Goal: Transaction & Acquisition: Register for event/course

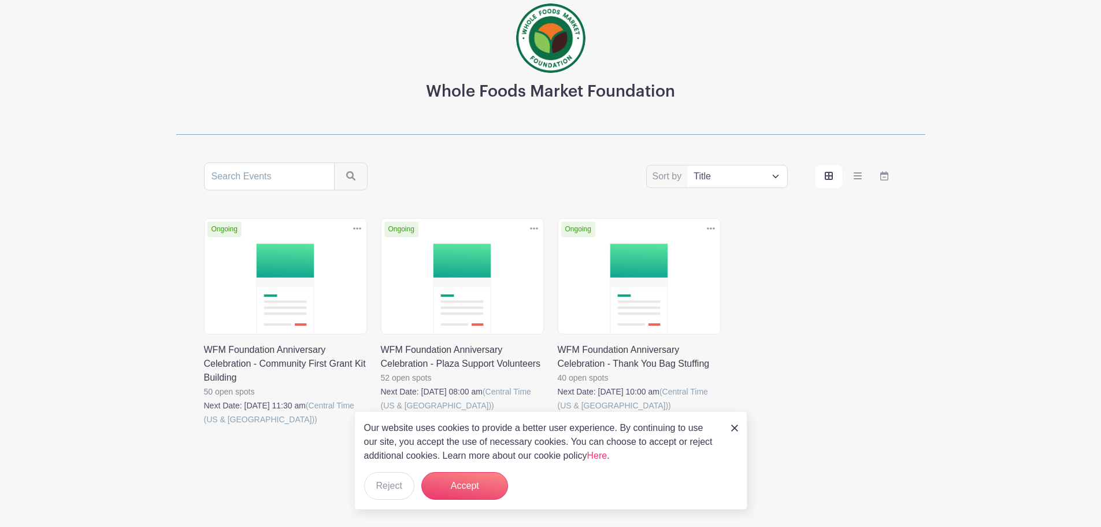
scroll to position [84, 0]
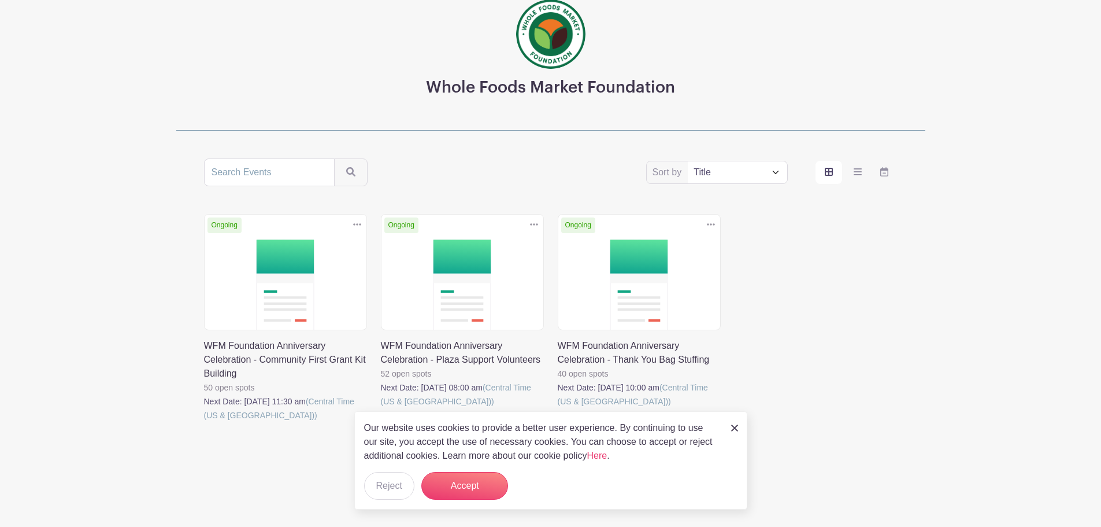
click at [735, 429] on img at bounding box center [734, 427] width 7 height 7
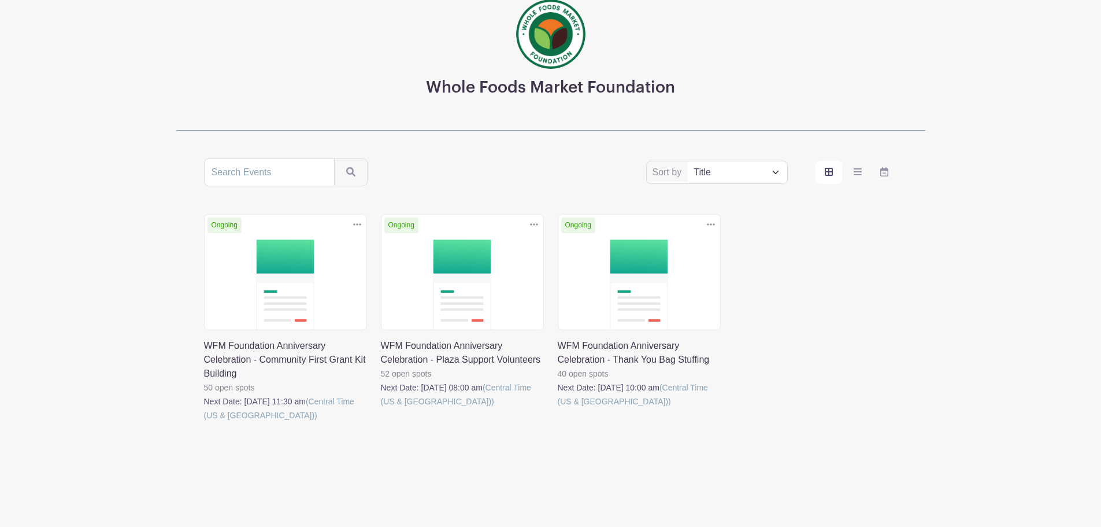
click at [558, 408] on link at bounding box center [558, 408] width 0 height 0
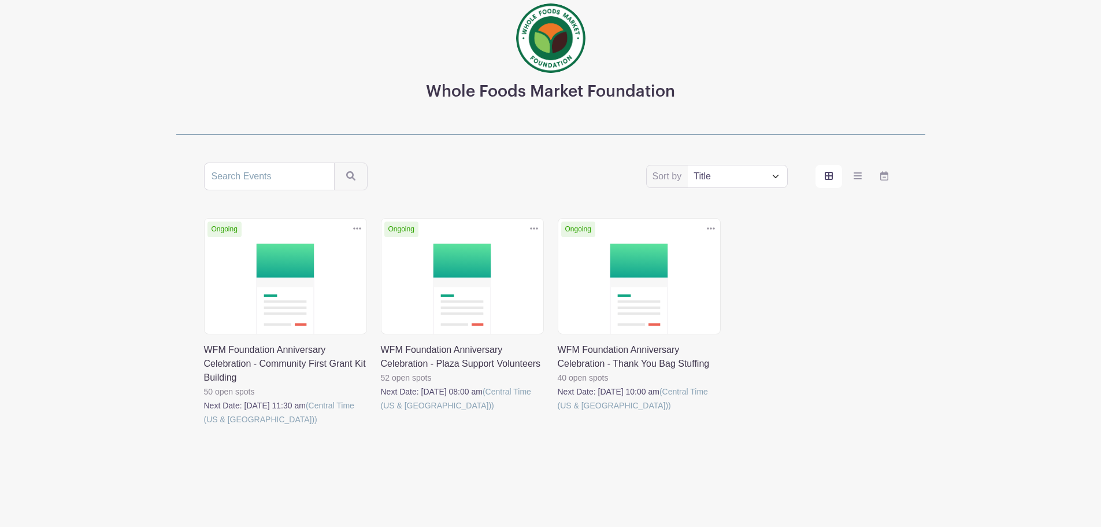
scroll to position [84, 0]
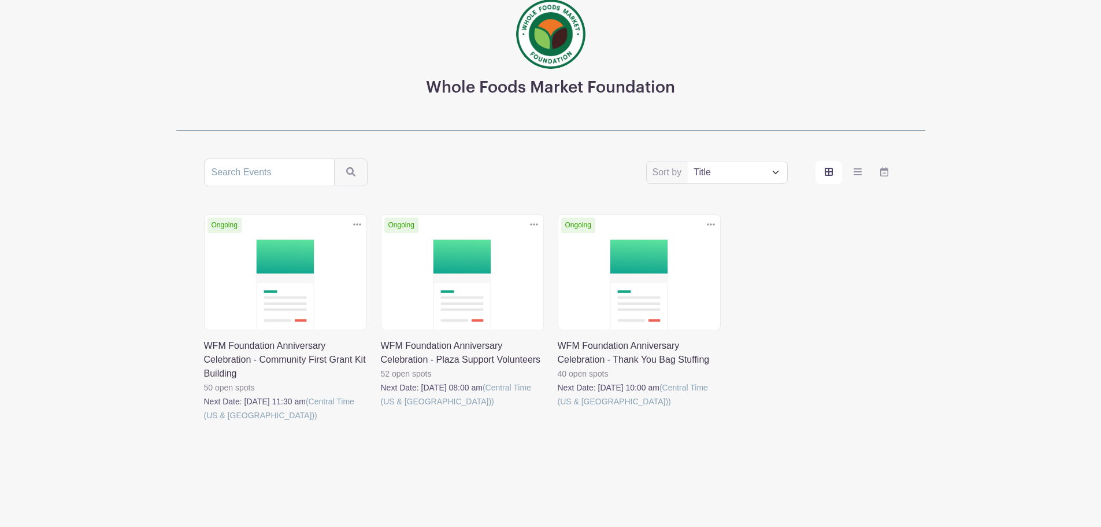
click at [381, 408] on link at bounding box center [381, 408] width 0 height 0
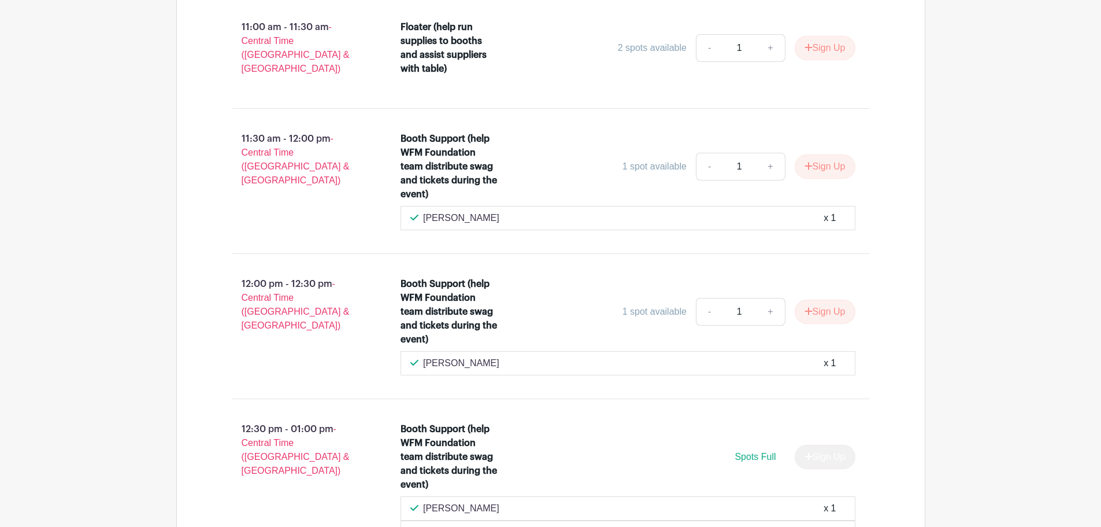
scroll to position [2428, 0]
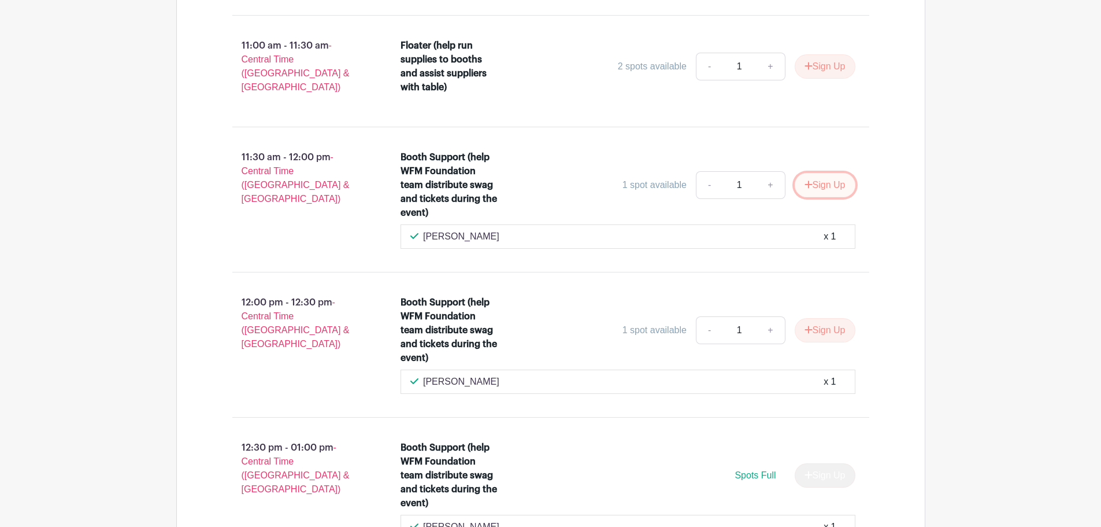
click at [827, 176] on button "Sign Up" at bounding box center [825, 185] width 61 height 24
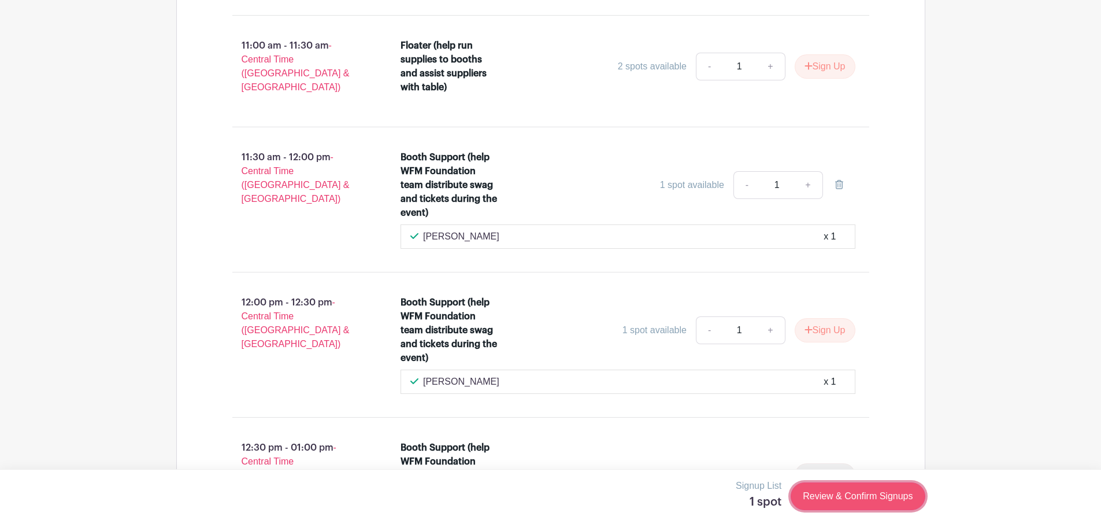
click at [857, 497] on link "Review & Confirm Signups" at bounding box center [858, 496] width 134 height 28
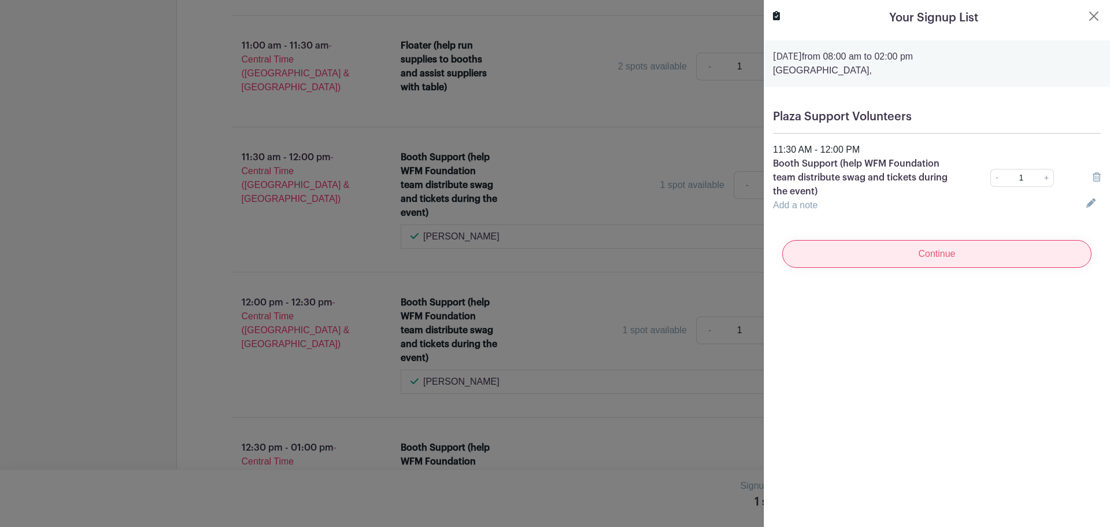
click at [939, 259] on input "Continue" at bounding box center [936, 254] width 309 height 28
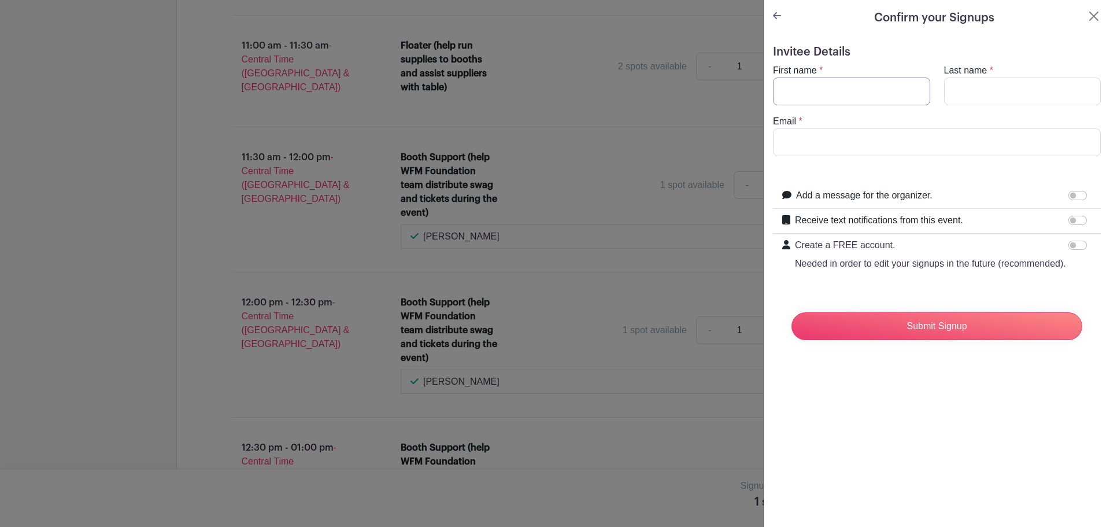
click at [846, 82] on input "First name" at bounding box center [851, 91] width 157 height 28
type input "[PERSON_NAME]"
type input "Malagamba"
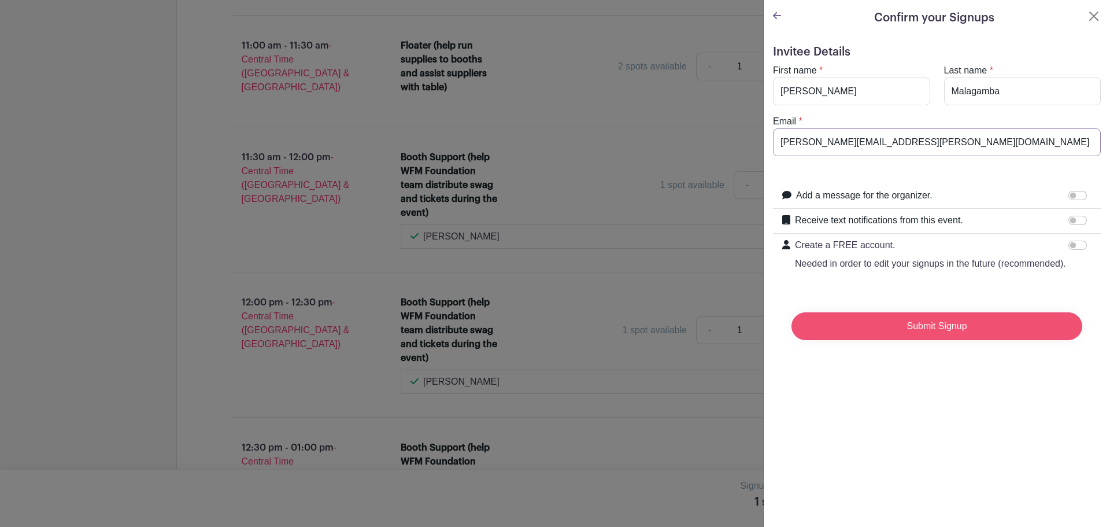
type input "[PERSON_NAME][EMAIL_ADDRESS][PERSON_NAME][DOMAIN_NAME]"
click at [931, 338] on input "Submit Signup" at bounding box center [936, 326] width 291 height 28
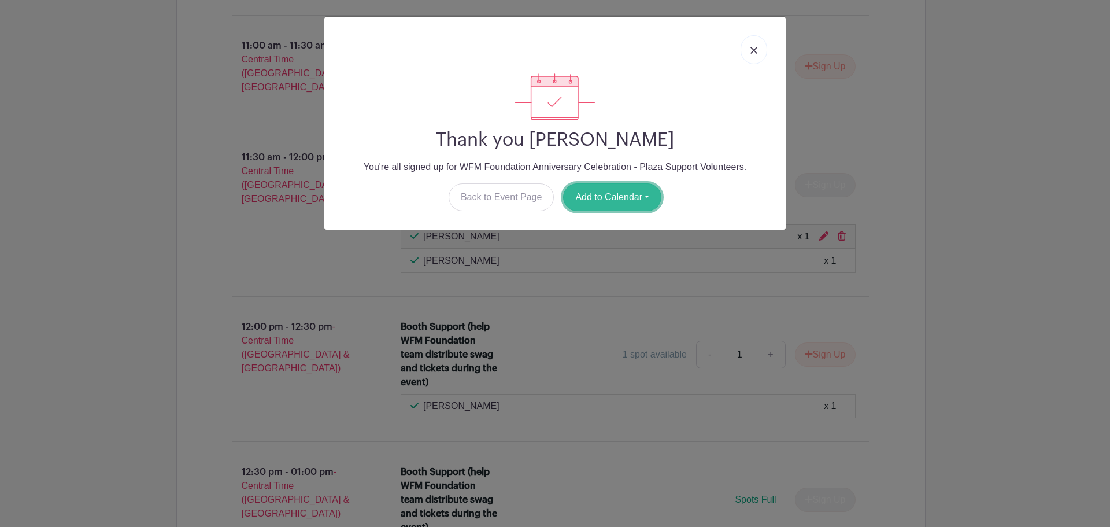
click at [616, 197] on button "Add to Calendar" at bounding box center [612, 197] width 98 height 28
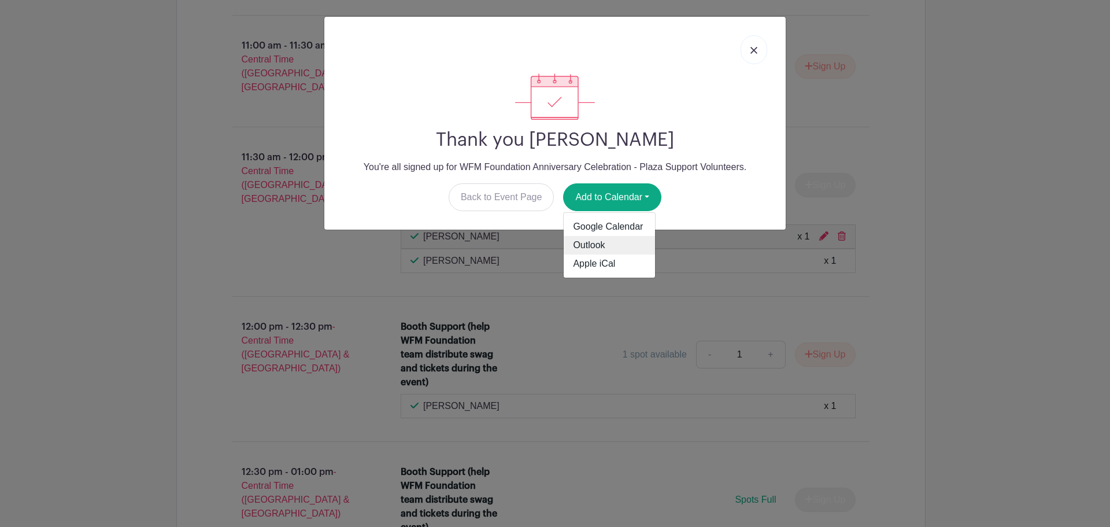
click at [607, 245] on link "Outlook" at bounding box center [609, 245] width 91 height 18
click at [749, 55] on link at bounding box center [753, 49] width 27 height 29
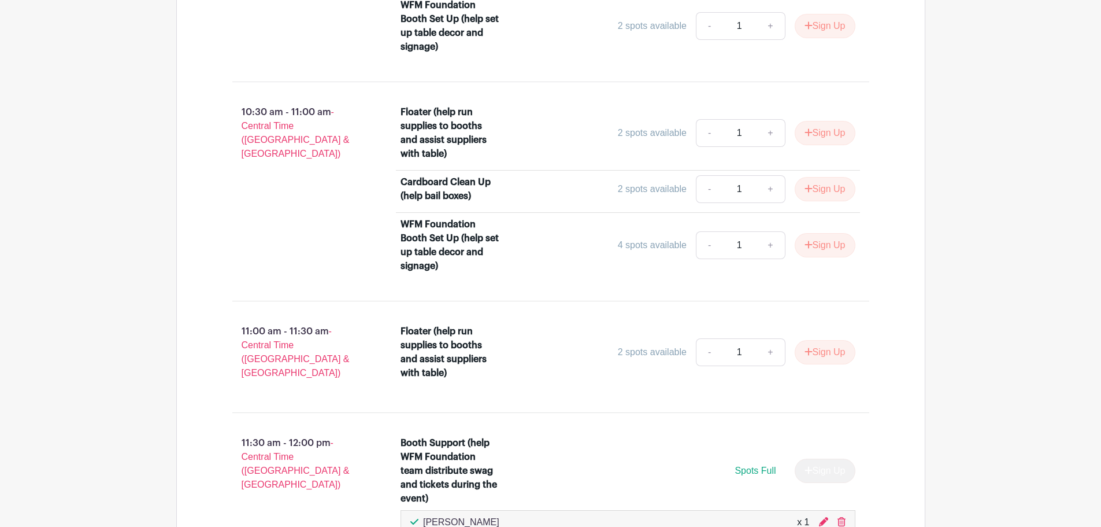
scroll to position [2139, 0]
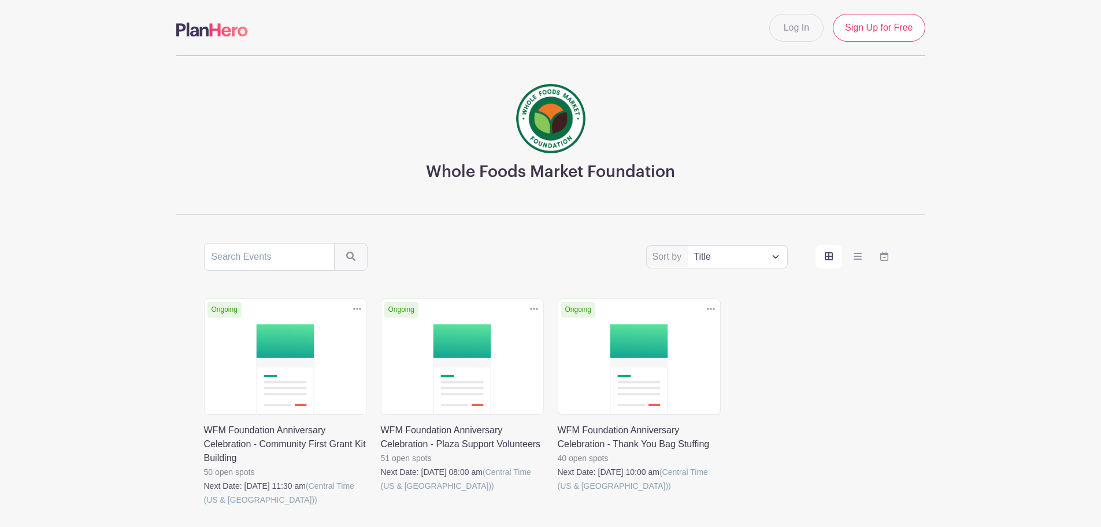
click at [204, 506] on link at bounding box center [204, 506] width 0 height 0
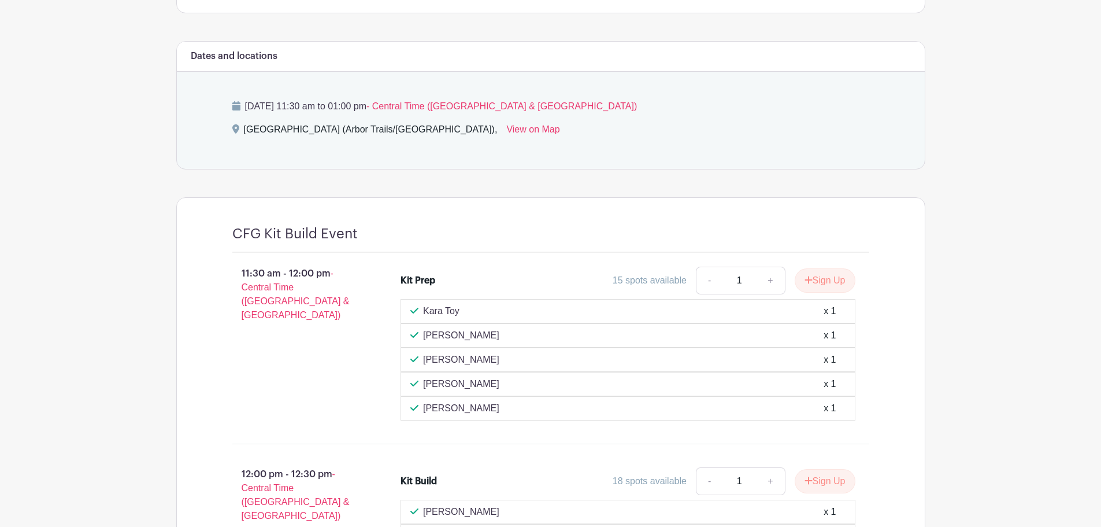
scroll to position [517, 0]
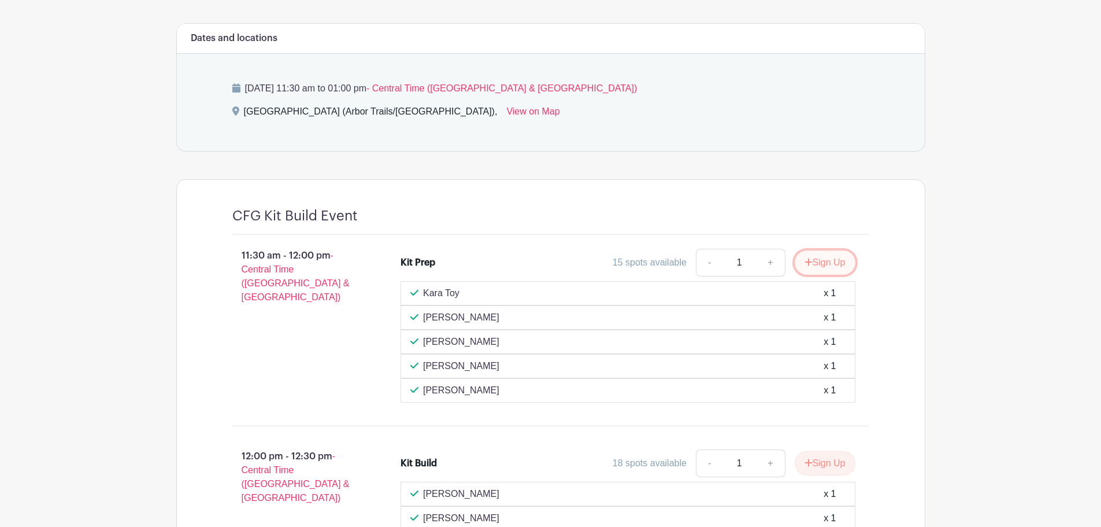
click at [814, 259] on button "Sign Up" at bounding box center [825, 262] width 61 height 24
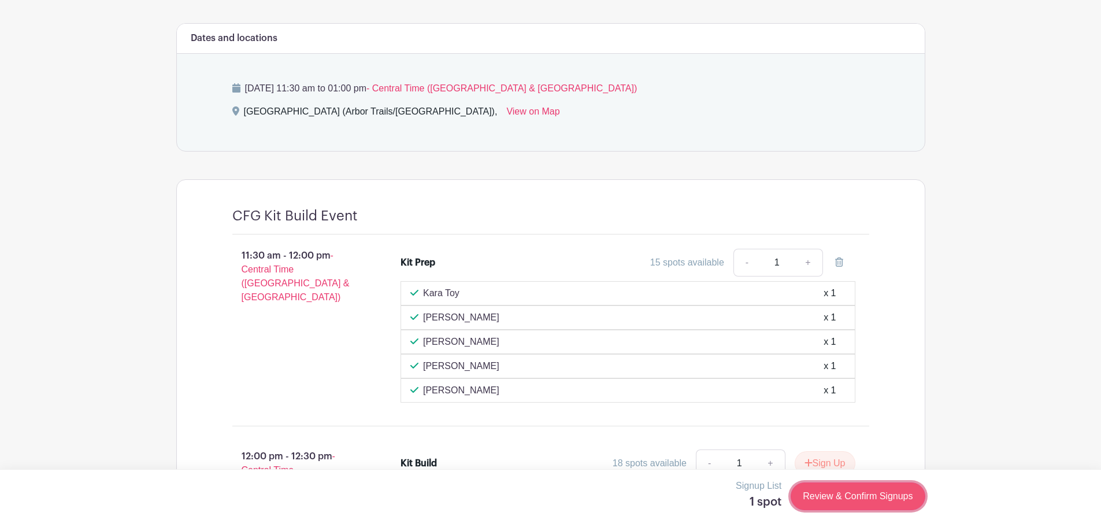
click at [851, 494] on link "Review & Confirm Signups" at bounding box center [858, 496] width 134 height 28
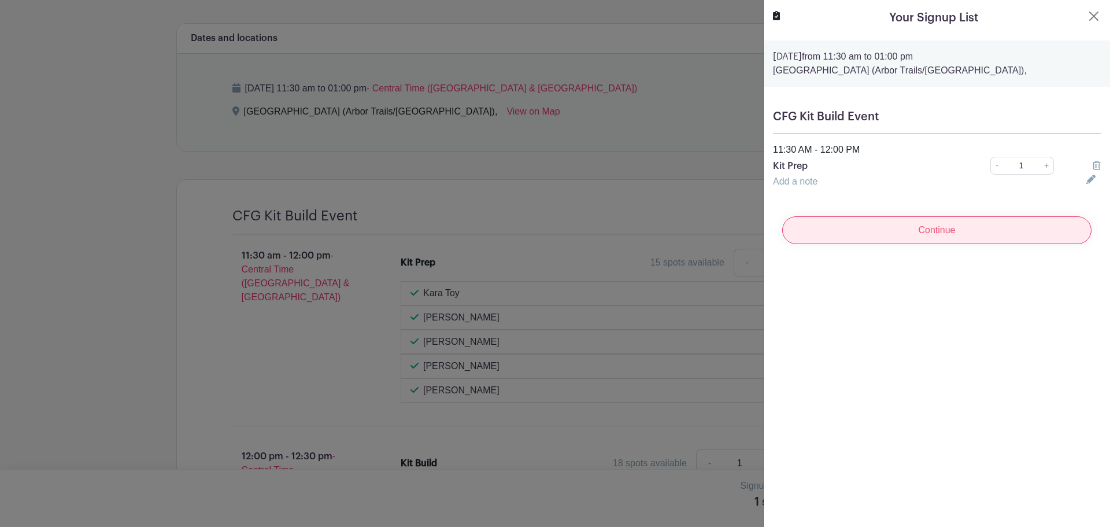
click at [925, 233] on input "Continue" at bounding box center [936, 230] width 309 height 28
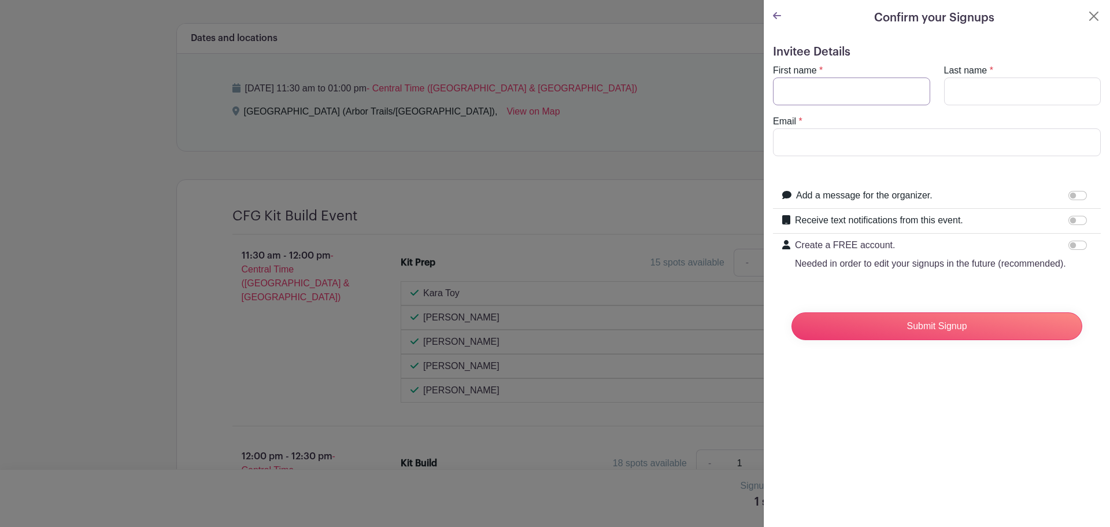
click at [857, 97] on input "First name" at bounding box center [851, 91] width 157 height 28
type input "[PERSON_NAME]"
click at [951, 98] on input "Last name" at bounding box center [1022, 91] width 157 height 28
type input "Malagamba"
click at [904, 125] on div "Email *" at bounding box center [937, 135] width 342 height 42
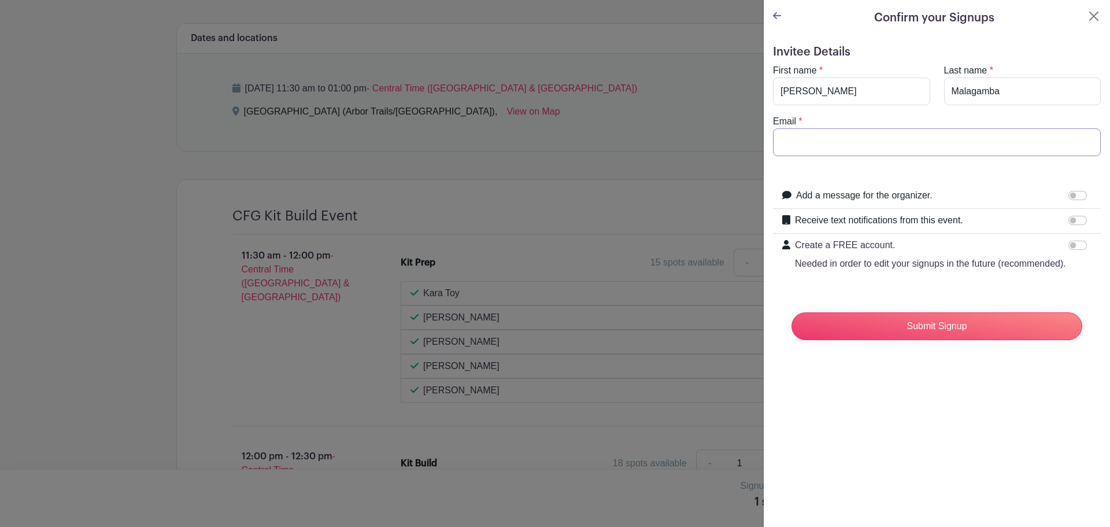
click at [902, 131] on input "Email" at bounding box center [937, 142] width 328 height 28
type input "[PERSON_NAME][EMAIL_ADDRESS][PERSON_NAME][DOMAIN_NAME]"
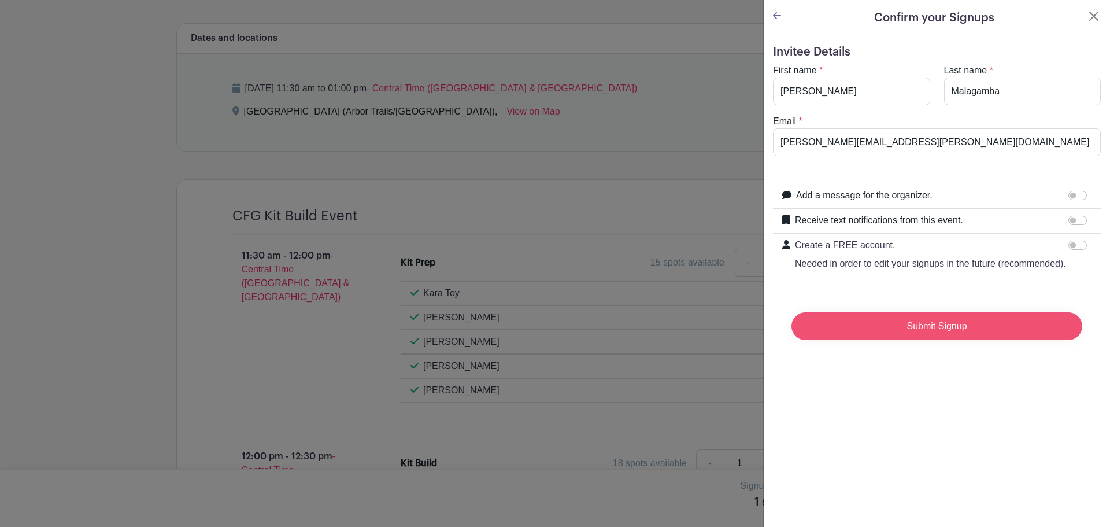
click at [934, 339] on input "Submit Signup" at bounding box center [936, 326] width 291 height 28
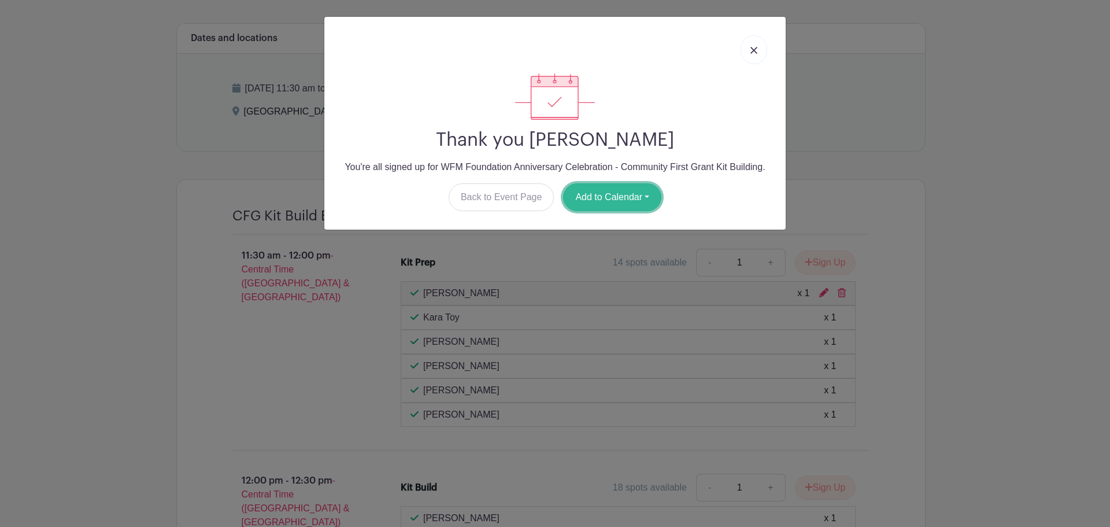
click at [610, 198] on button "Add to Calendar" at bounding box center [612, 197] width 98 height 28
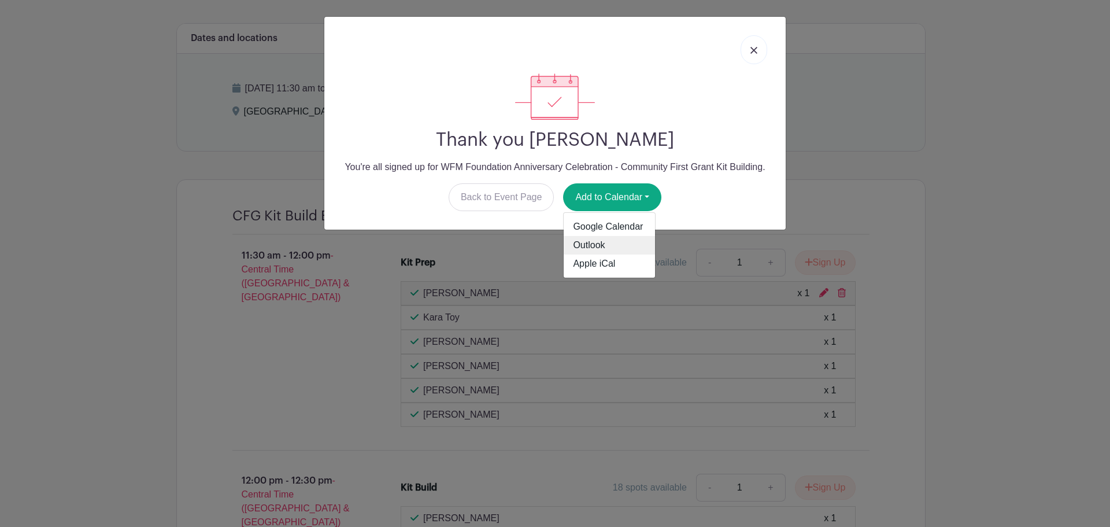
click at [604, 239] on link "Outlook" at bounding box center [609, 245] width 91 height 18
drag, startPoint x: 912, startPoint y: 62, endPoint x: 814, endPoint y: 39, distance: 100.3
click at [910, 62] on div "Thank you [PERSON_NAME] You're all signed up for WFM Foundation Anniversary Cel…" at bounding box center [555, 263] width 1110 height 527
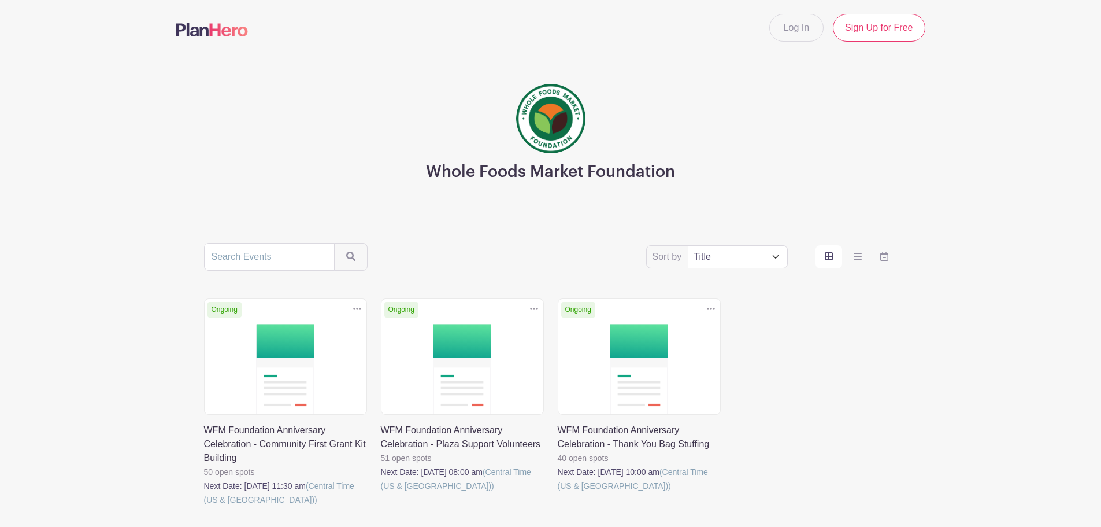
click at [558, 492] on link at bounding box center [558, 492] width 0 height 0
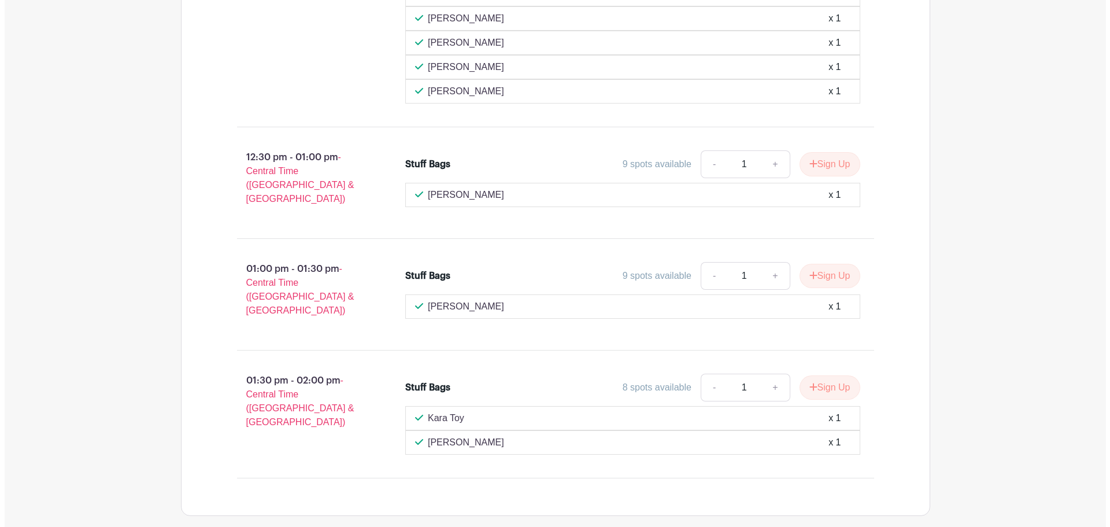
scroll to position [1907, 0]
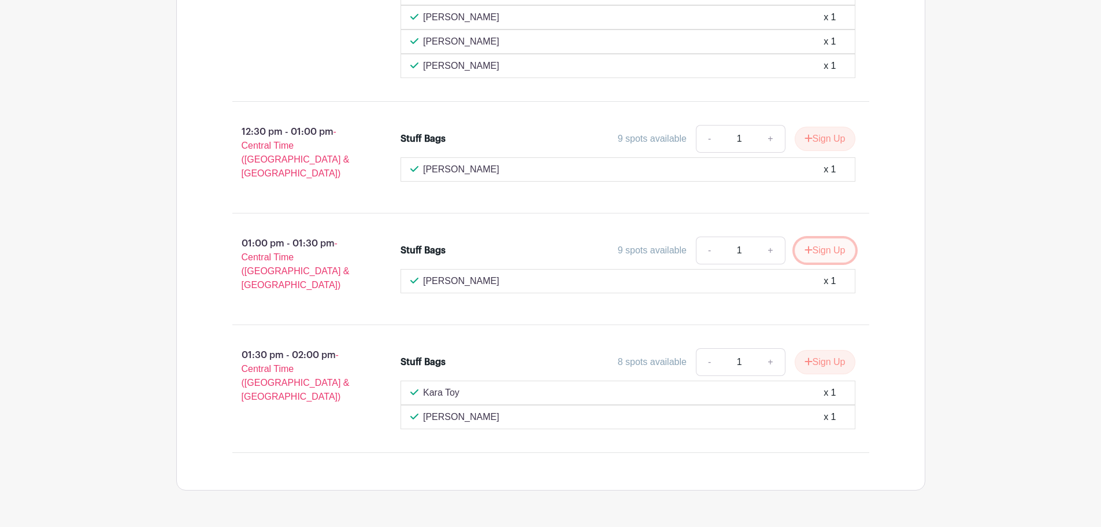
click at [817, 238] on button "Sign Up" at bounding box center [825, 250] width 61 height 24
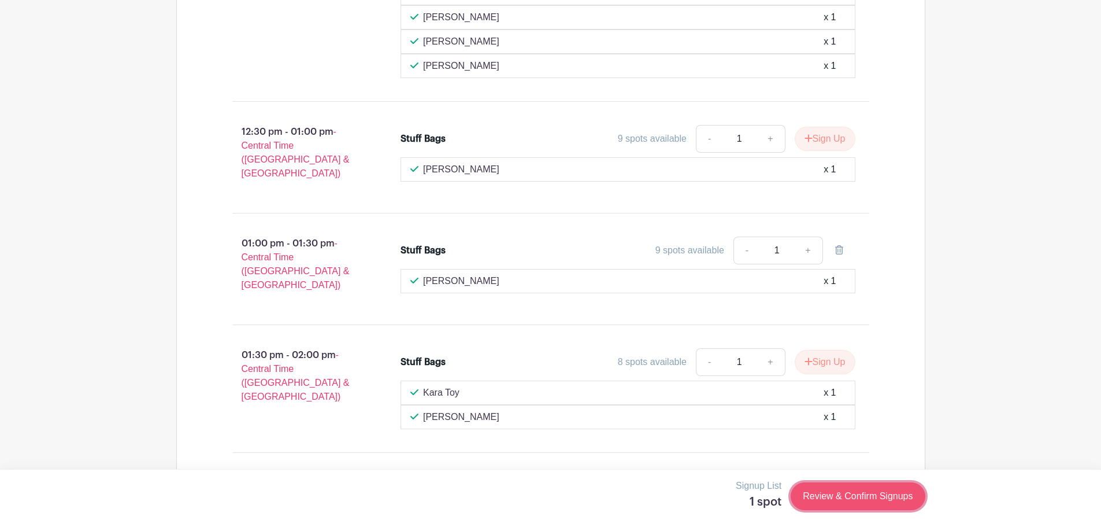
click at [844, 503] on link "Review & Confirm Signups" at bounding box center [858, 496] width 134 height 28
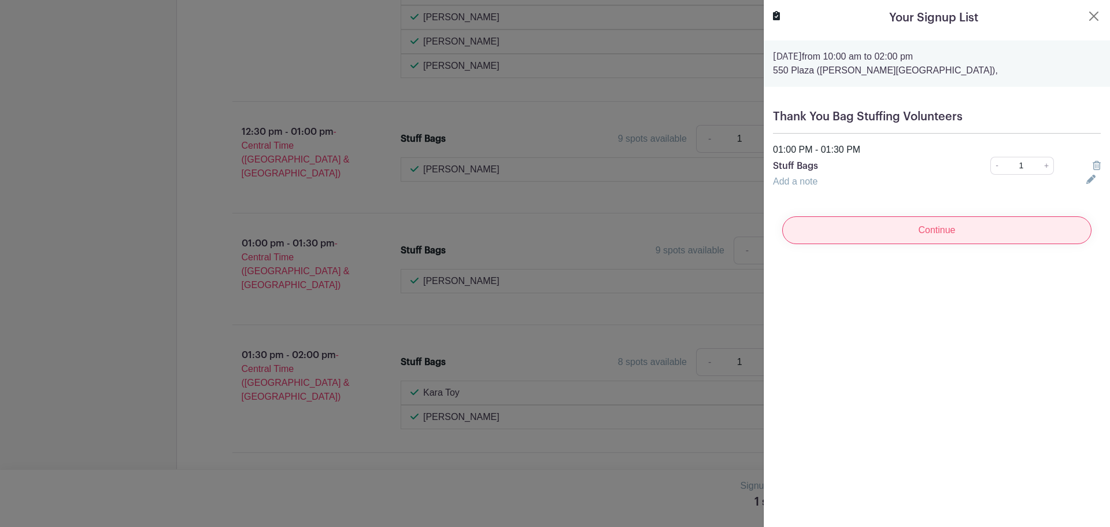
click at [925, 235] on input "Continue" at bounding box center [936, 230] width 309 height 28
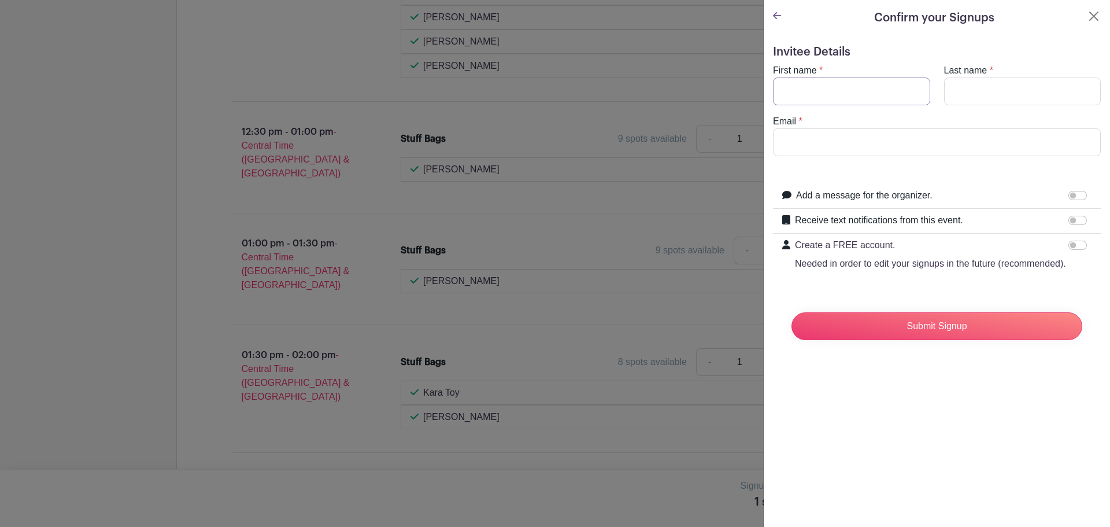
click at [842, 80] on input "First name" at bounding box center [851, 91] width 157 height 28
type input "[PERSON_NAME]"
click at [973, 82] on input "Last name" at bounding box center [1022, 91] width 157 height 28
type input "Malagamba"
click at [836, 144] on input "Email" at bounding box center [937, 142] width 328 height 28
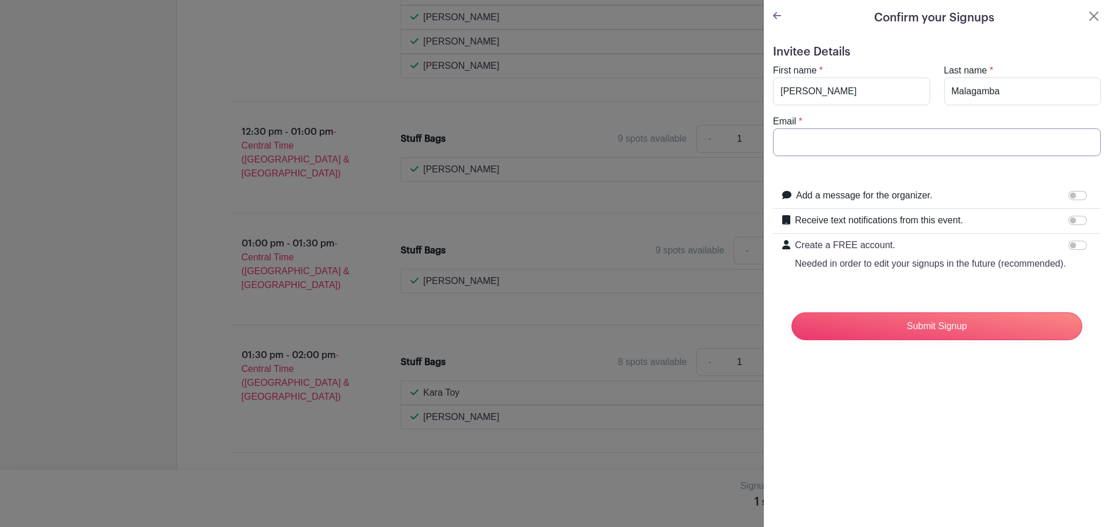
type input "[PERSON_NAME][EMAIL_ADDRESS][PERSON_NAME][DOMAIN_NAME]"
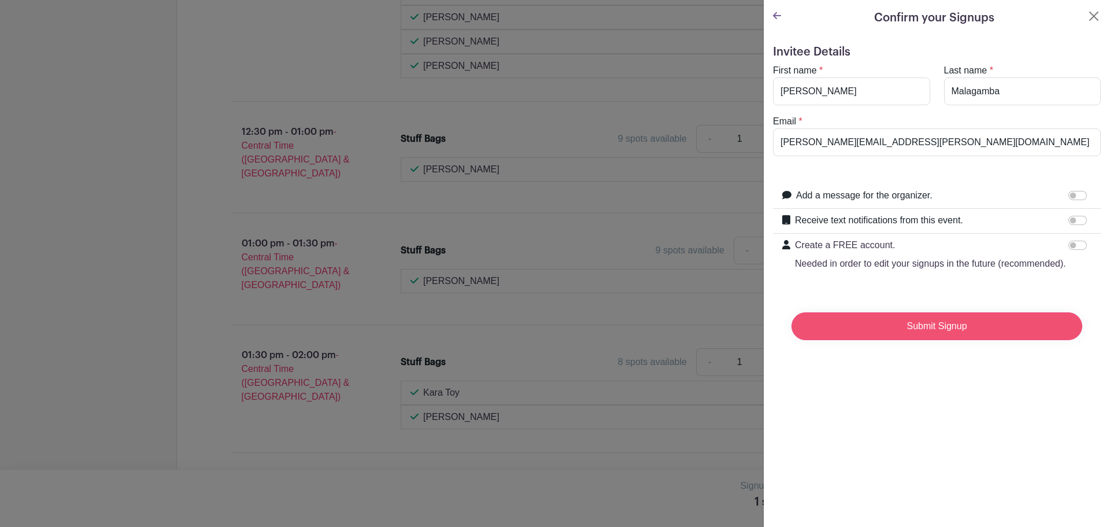
click at [952, 335] on input "Submit Signup" at bounding box center [936, 326] width 291 height 28
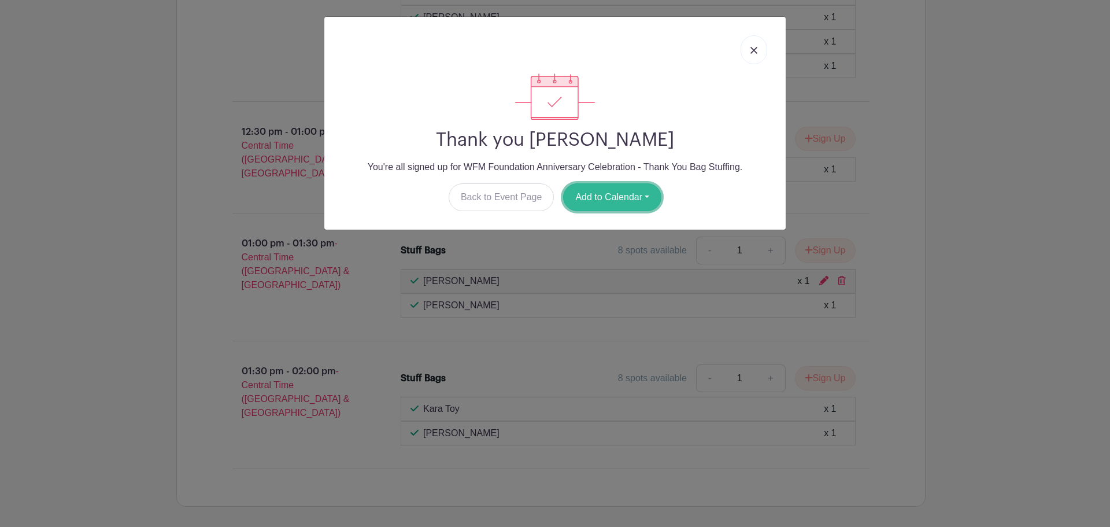
click at [598, 204] on button "Add to Calendar" at bounding box center [612, 197] width 98 height 28
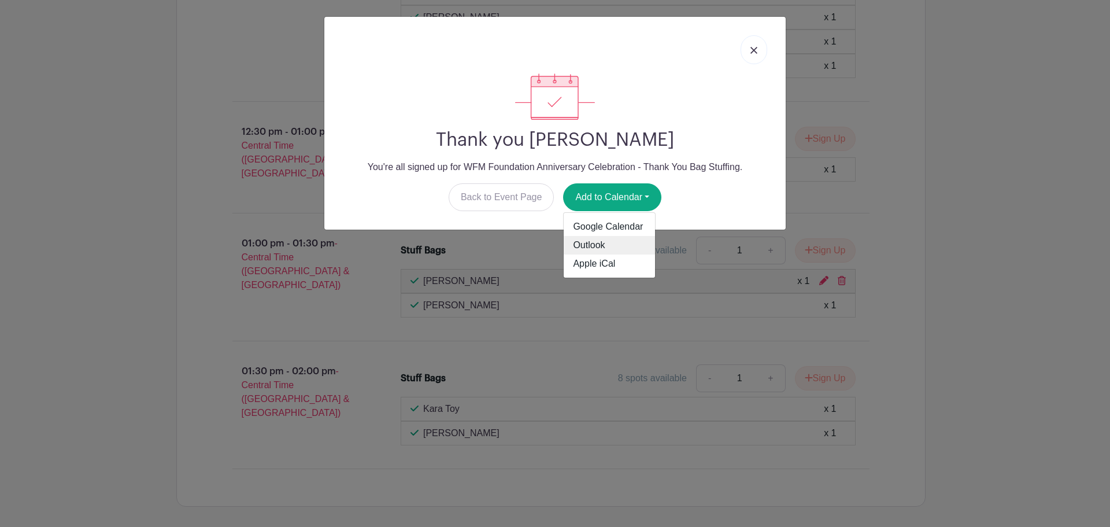
click at [616, 243] on link "Outlook" at bounding box center [609, 245] width 91 height 18
